Goal: Navigation & Orientation: Find specific page/section

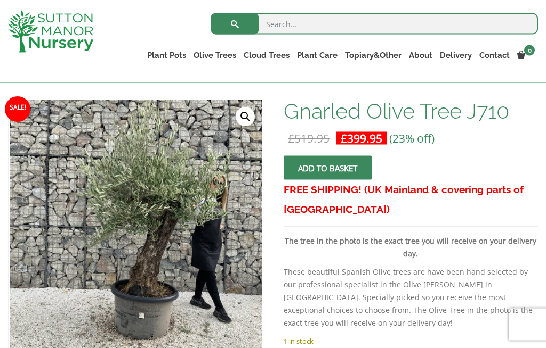
scroll to position [154, 0]
click at [0, 0] on link "Ilex Crenata Cloud Trees" at bounding box center [0, 0] width 0 height 0
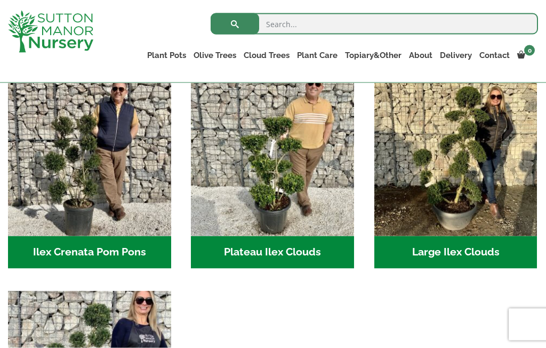
scroll to position [251, 0]
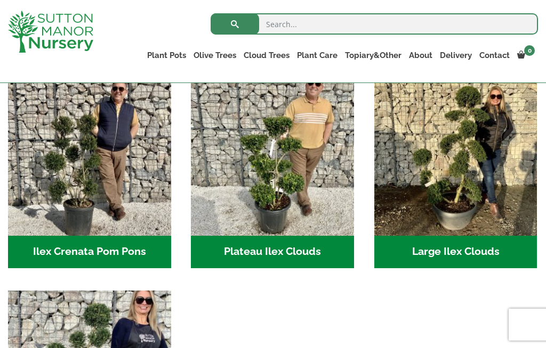
click at [476, 189] on img "Visit product category Large Ilex Clouds" at bounding box center [455, 154] width 163 height 163
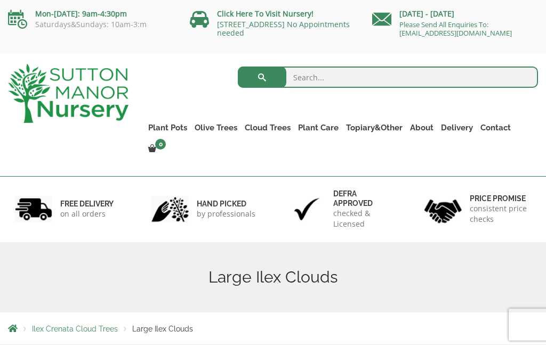
click at [0, 0] on link "Gnarled Plateau Olive Tree XL" at bounding box center [0, 0] width 0 height 0
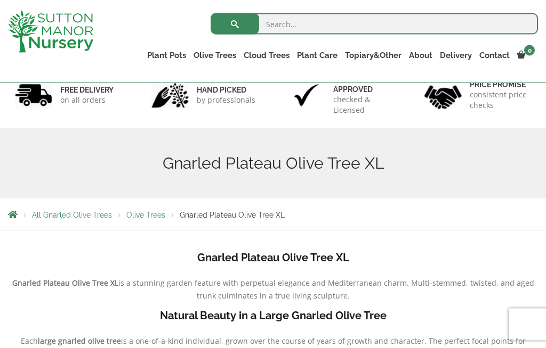
scroll to position [75, 0]
click at [0, 0] on link "Gnarled Multi Stem Olives" at bounding box center [0, 0] width 0 height 0
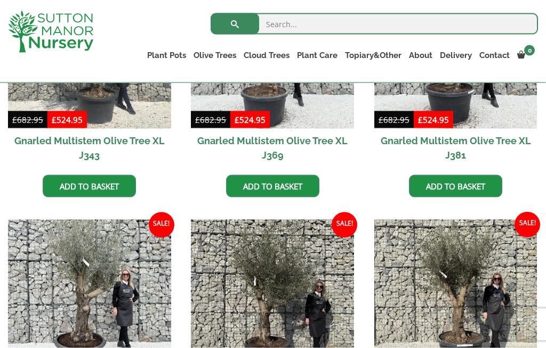
scroll to position [1604, 0]
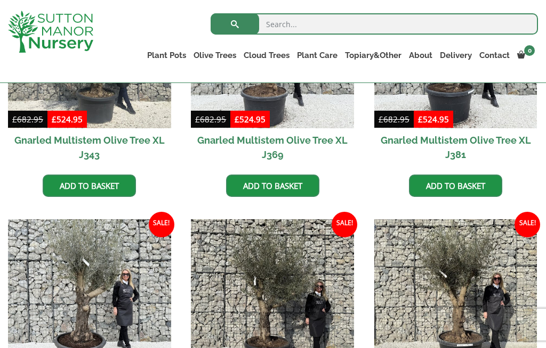
click at [0, 0] on link "Gnarled Olive Trees" at bounding box center [0, 0] width 0 height 0
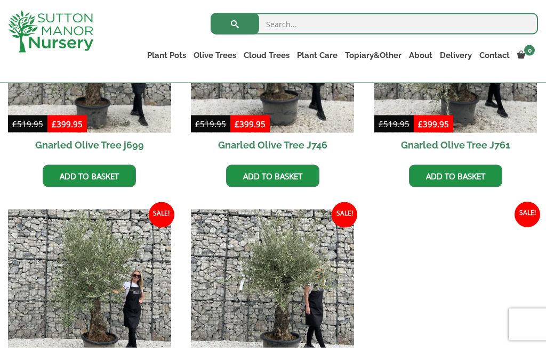
scroll to position [387, 0]
